Goal: Navigation & Orientation: Find specific page/section

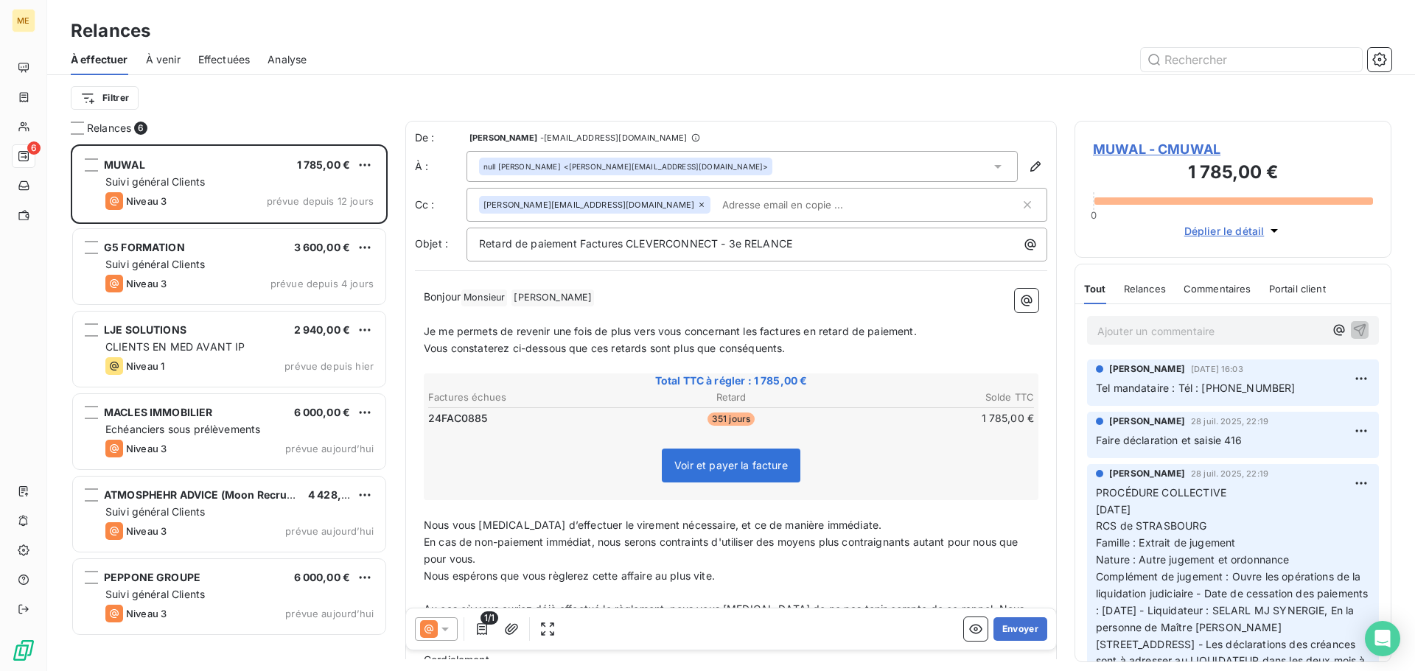
scroll to position [516, 306]
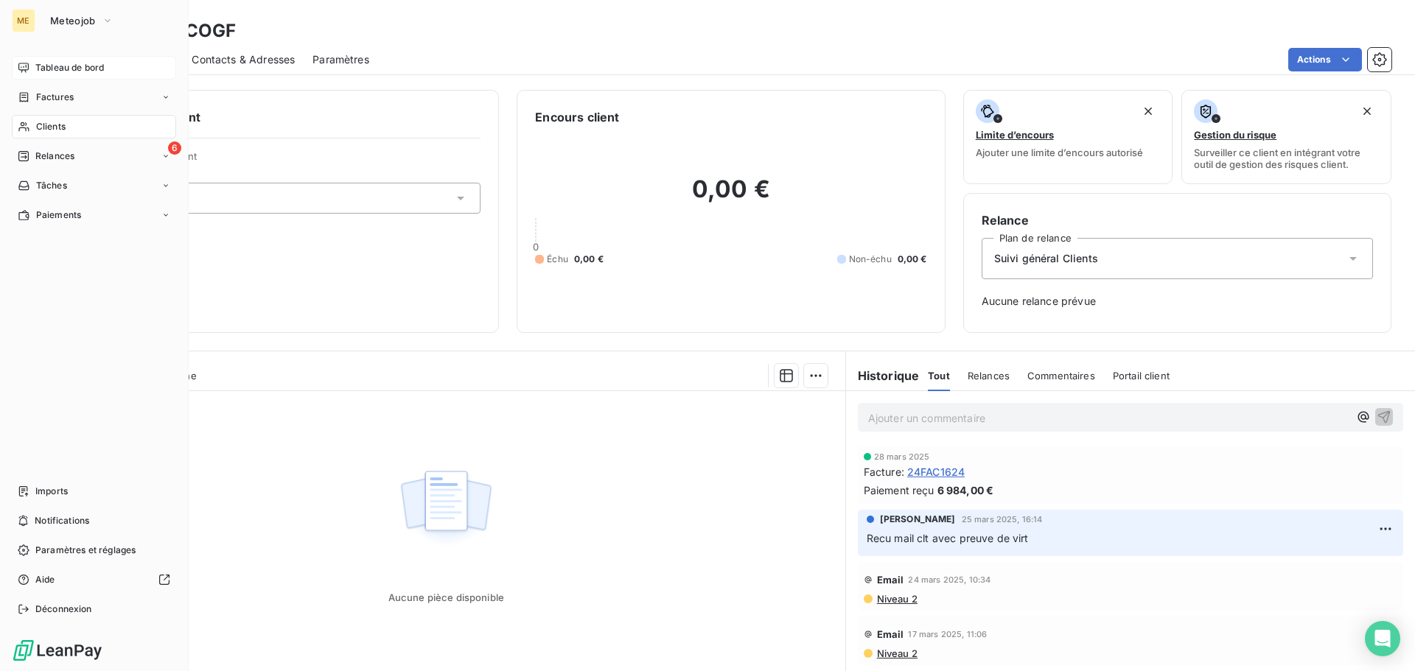
click at [75, 63] on span "Tableau de bord" at bounding box center [69, 67] width 69 height 13
click at [57, 66] on span "Tableau de bord" at bounding box center [69, 67] width 69 height 13
